Goal: Transaction & Acquisition: Purchase product/service

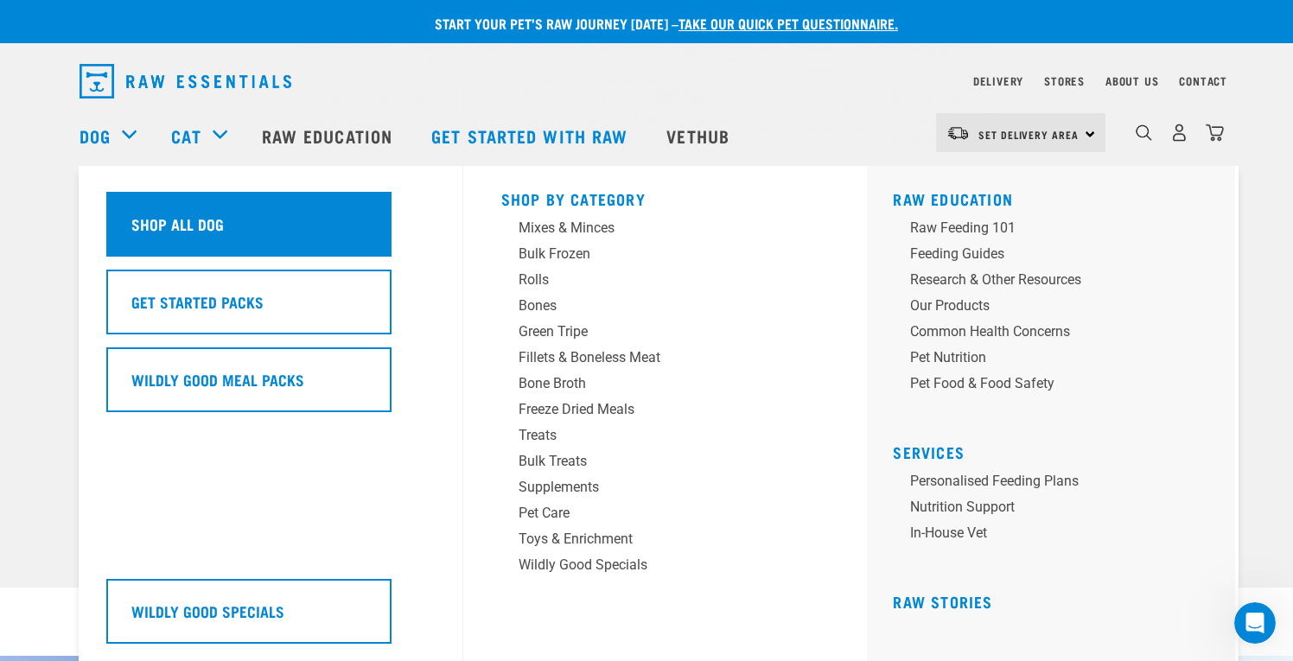
click at [150, 206] on div "Shop All Dog" at bounding box center [248, 224] width 285 height 65
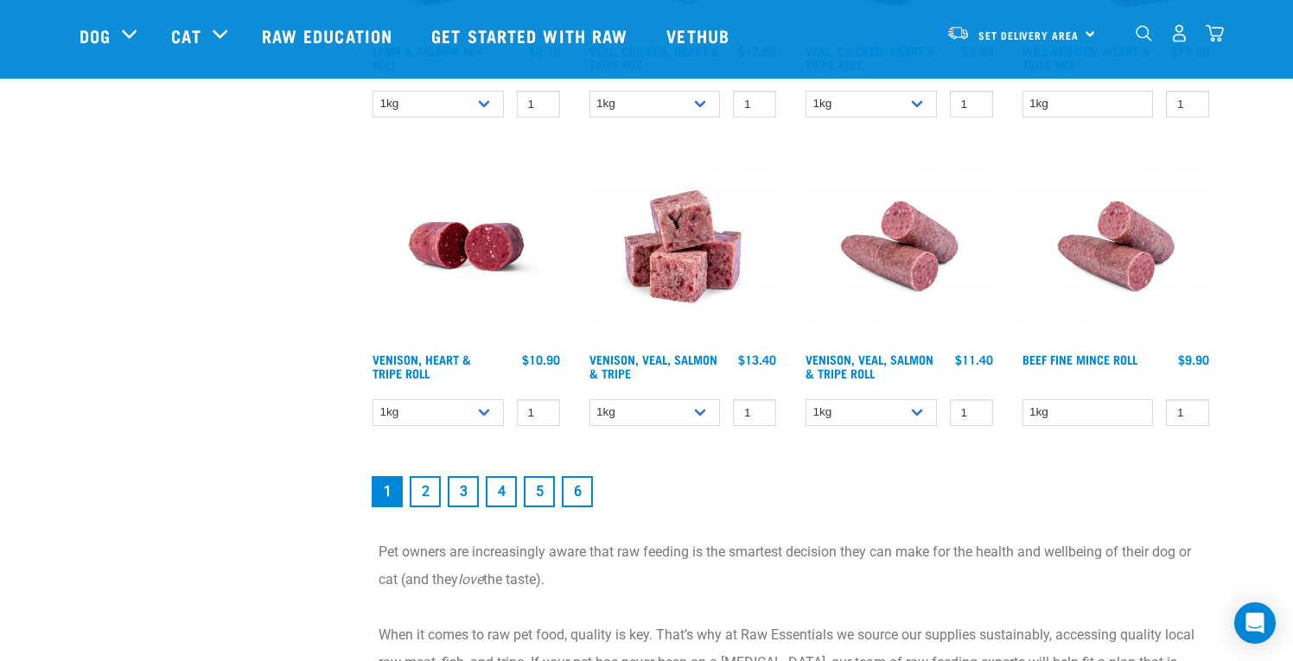
scroll to position [2387, 0]
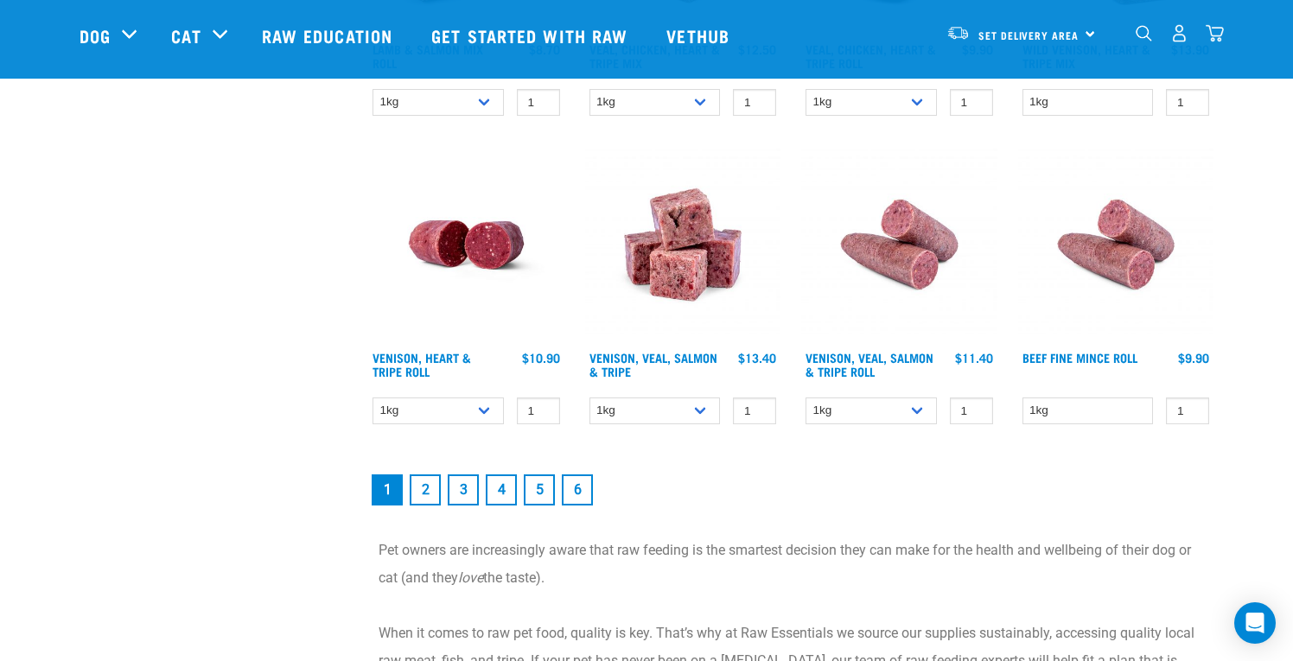
click at [425, 491] on link "2" at bounding box center [425, 490] width 31 height 31
